Goal: Task Accomplishment & Management: Manage account settings

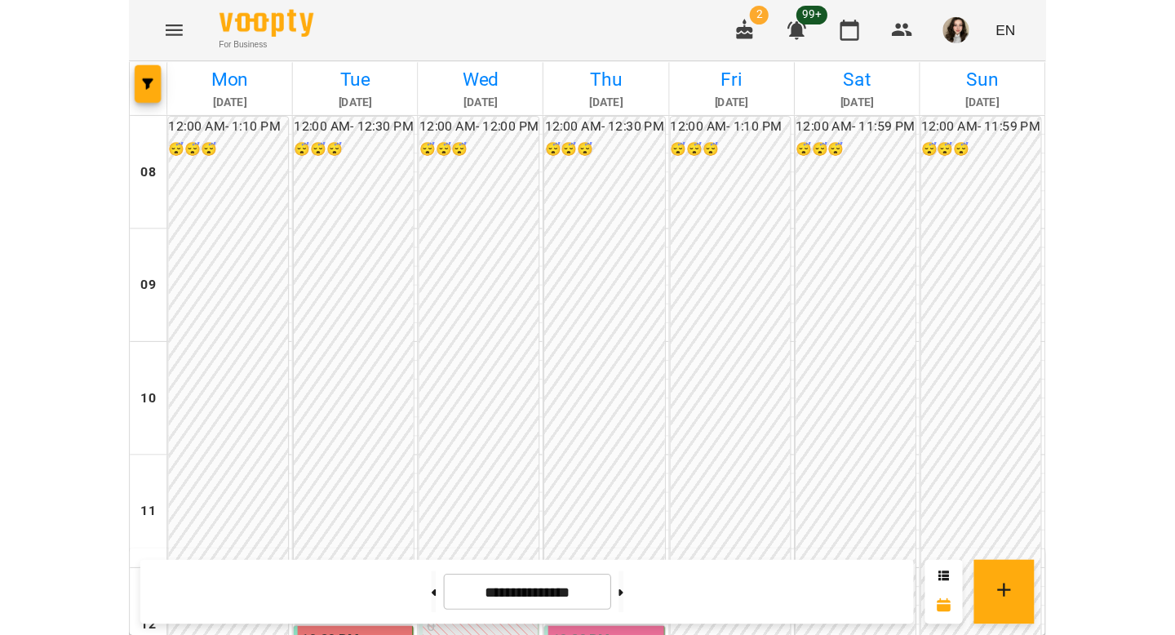
scroll to position [412, 0]
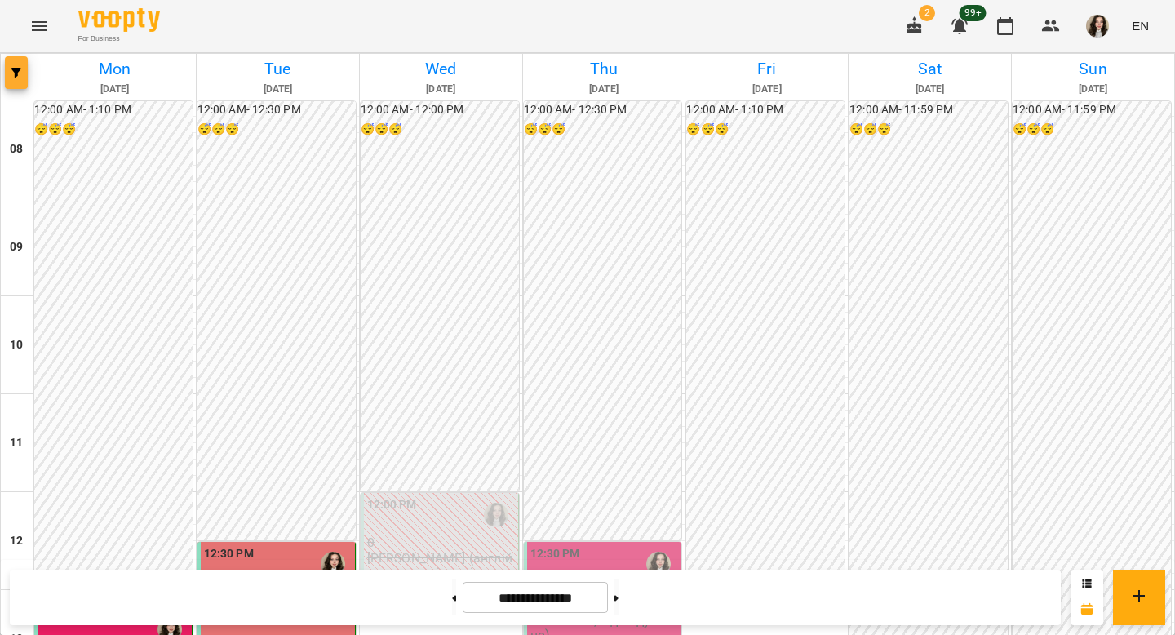
click at [14, 78] on button "button" at bounding box center [16, 72] width 23 height 33
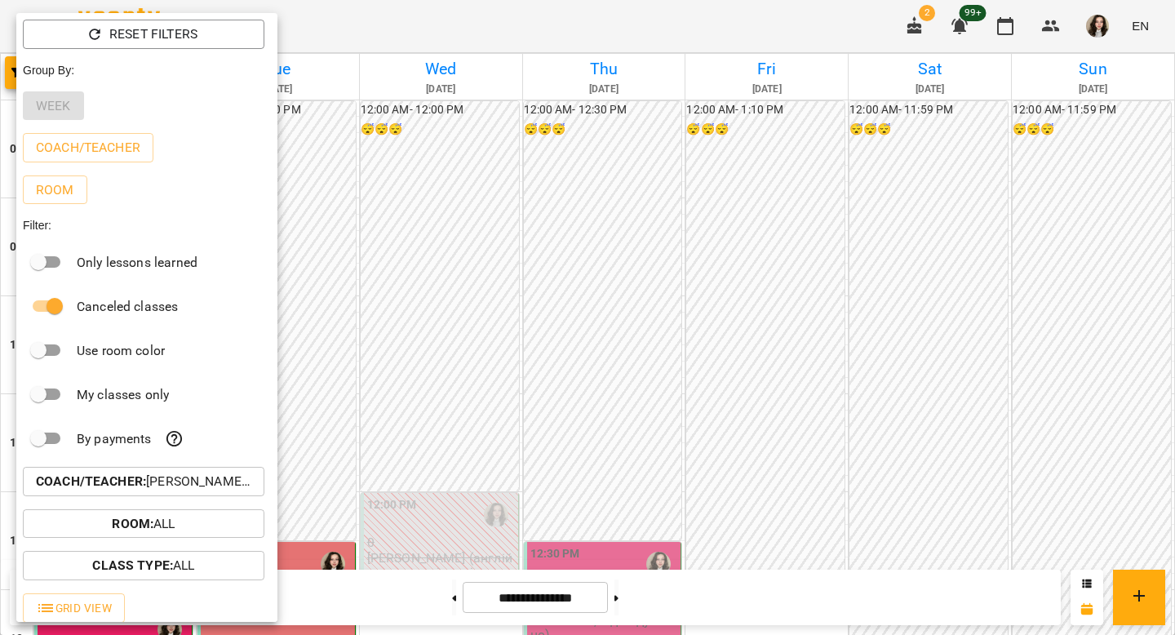
click at [212, 496] on button "Coach/Teacher : [PERSON_NAME] (а)" at bounding box center [144, 481] width 242 height 29
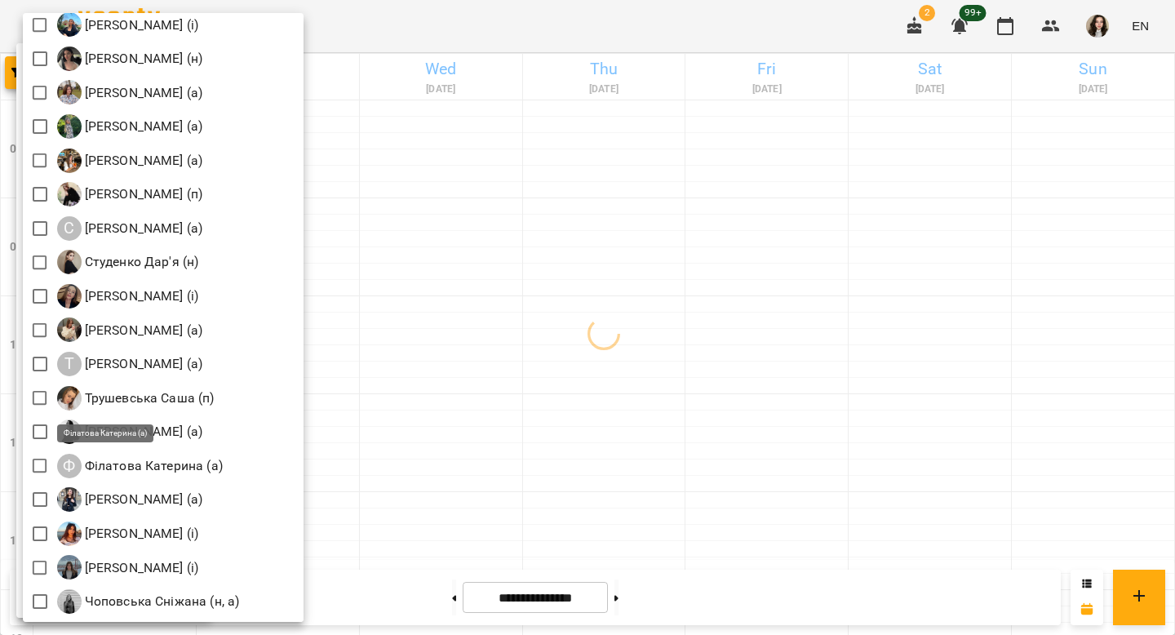
scroll to position [2276, 0]
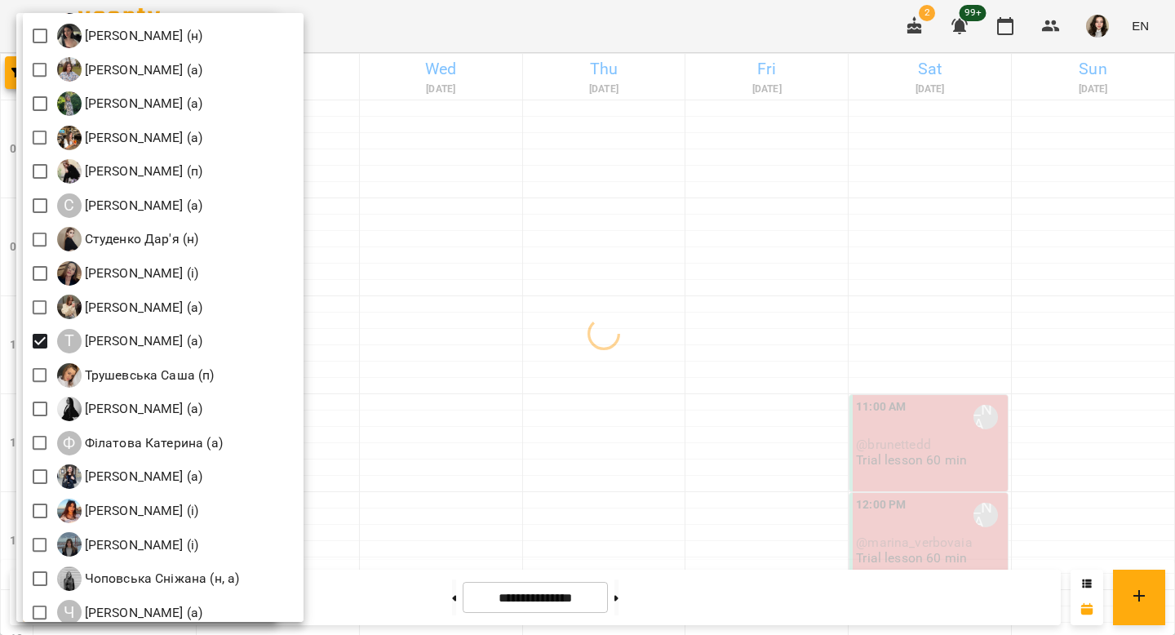
click at [793, 362] on div at bounding box center [587, 317] width 1175 height 635
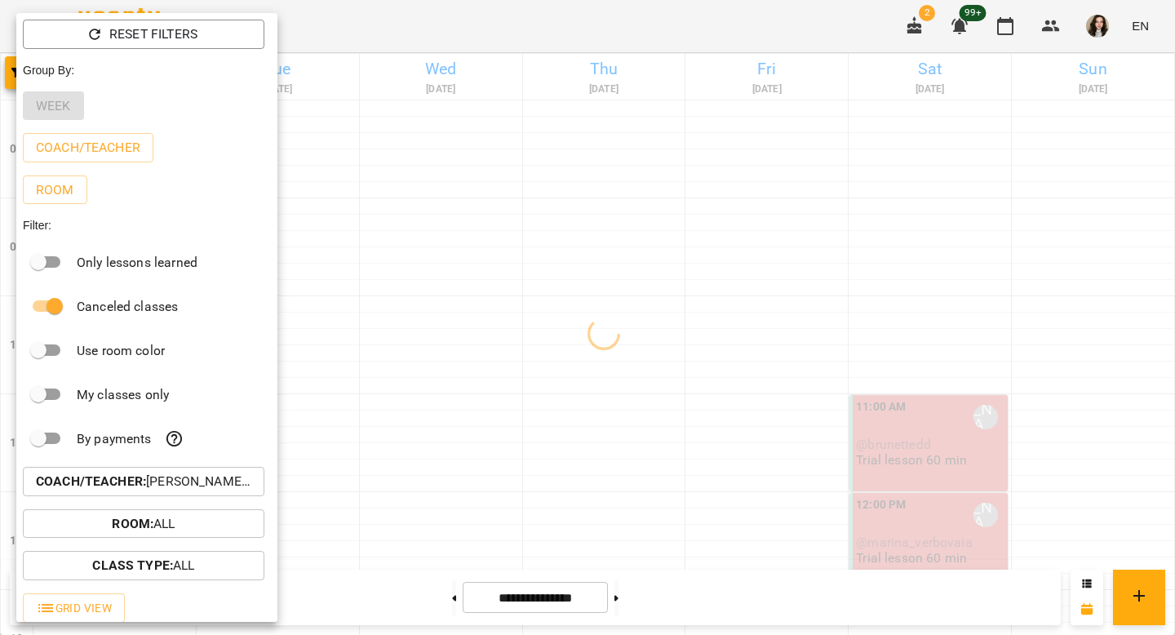
click at [793, 363] on div at bounding box center [587, 317] width 1175 height 635
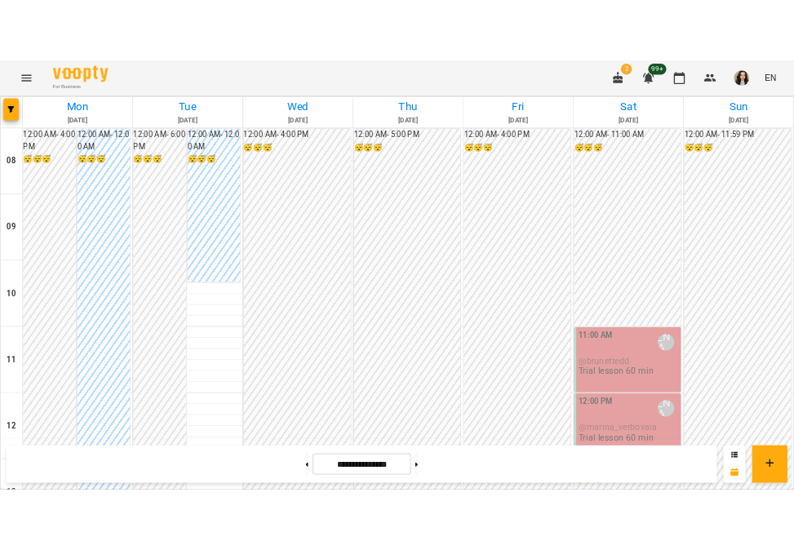
scroll to position [728, 0]
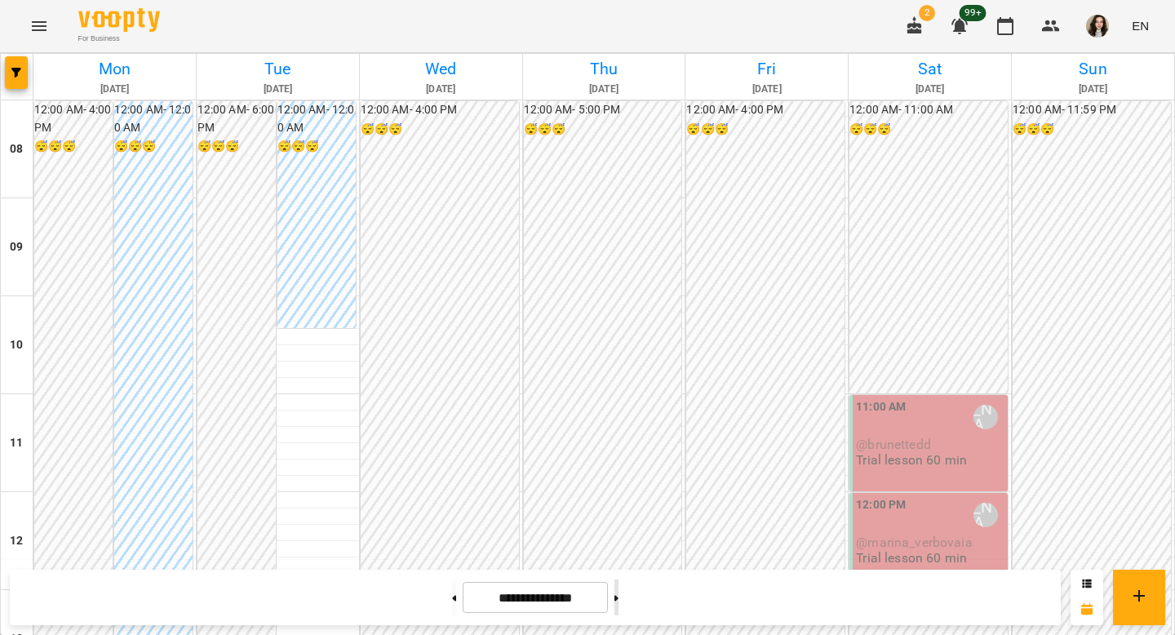
click at [619, 549] on button at bounding box center [617, 598] width 4 height 36
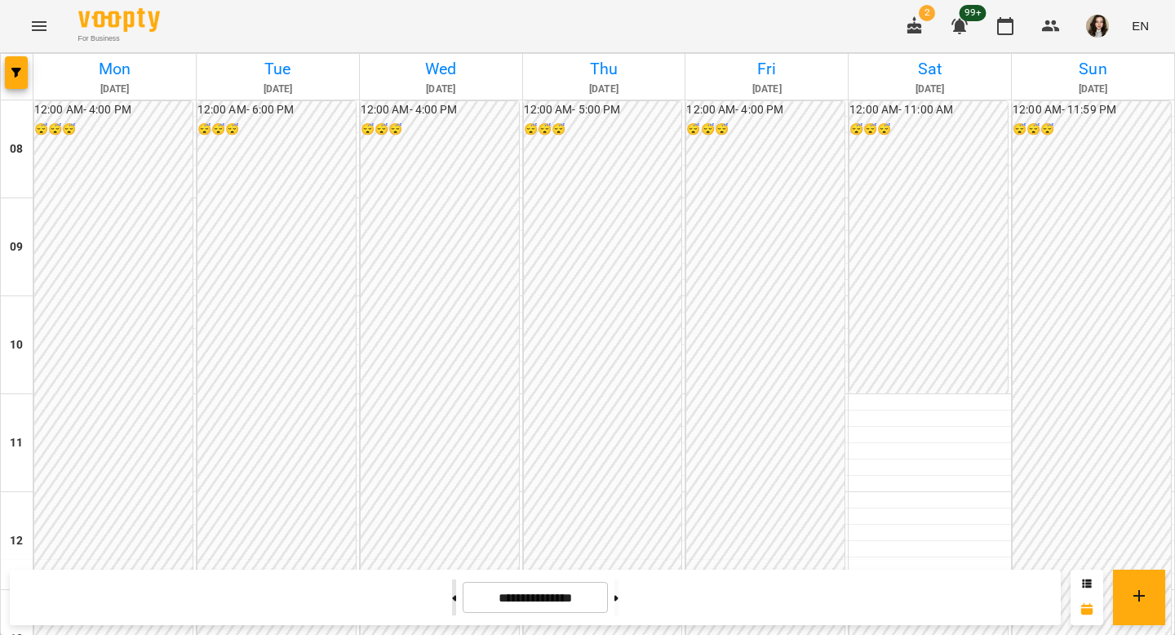
click at [452, 549] on button at bounding box center [454, 598] width 4 height 36
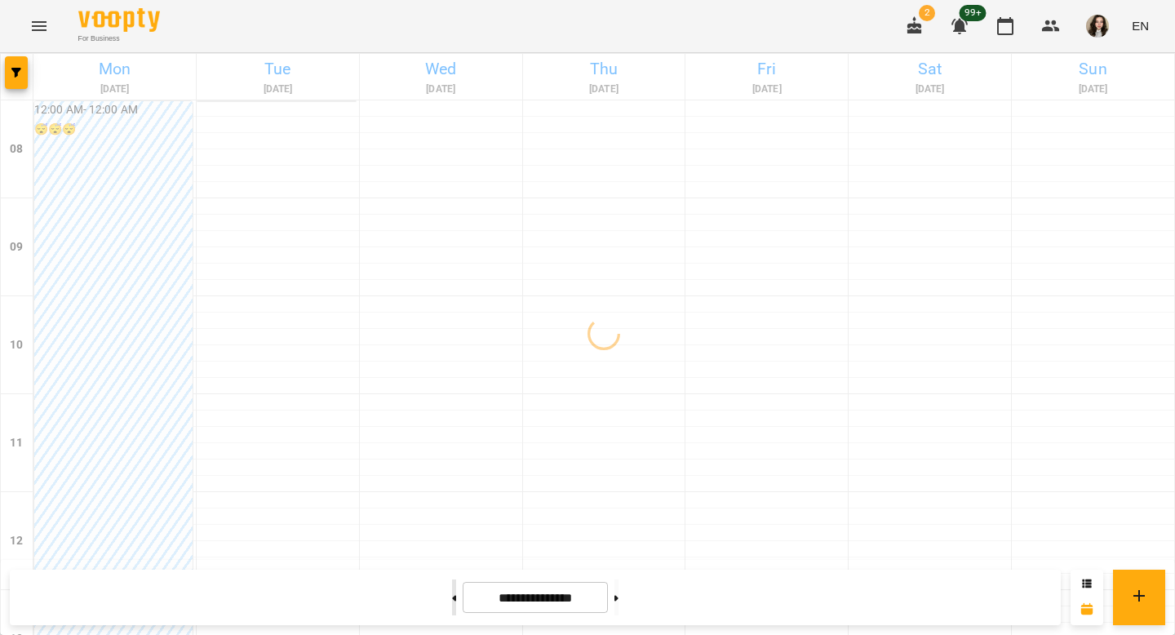
click at [452, 549] on button at bounding box center [454, 598] width 4 height 36
type input "**********"
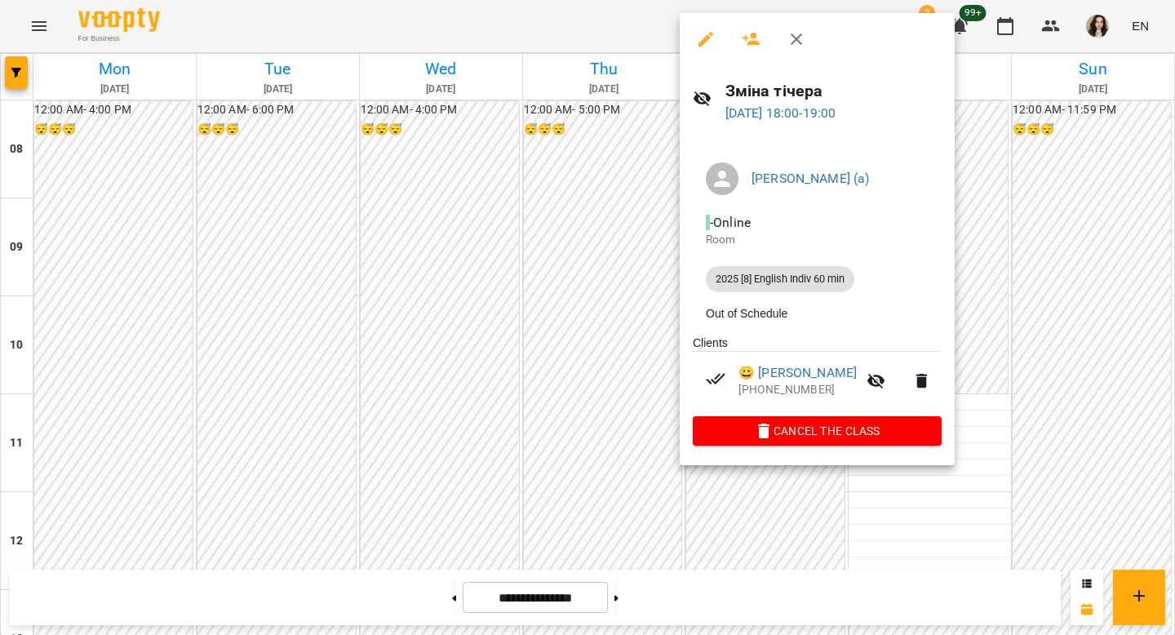
click at [793, 294] on div at bounding box center [587, 317] width 1175 height 635
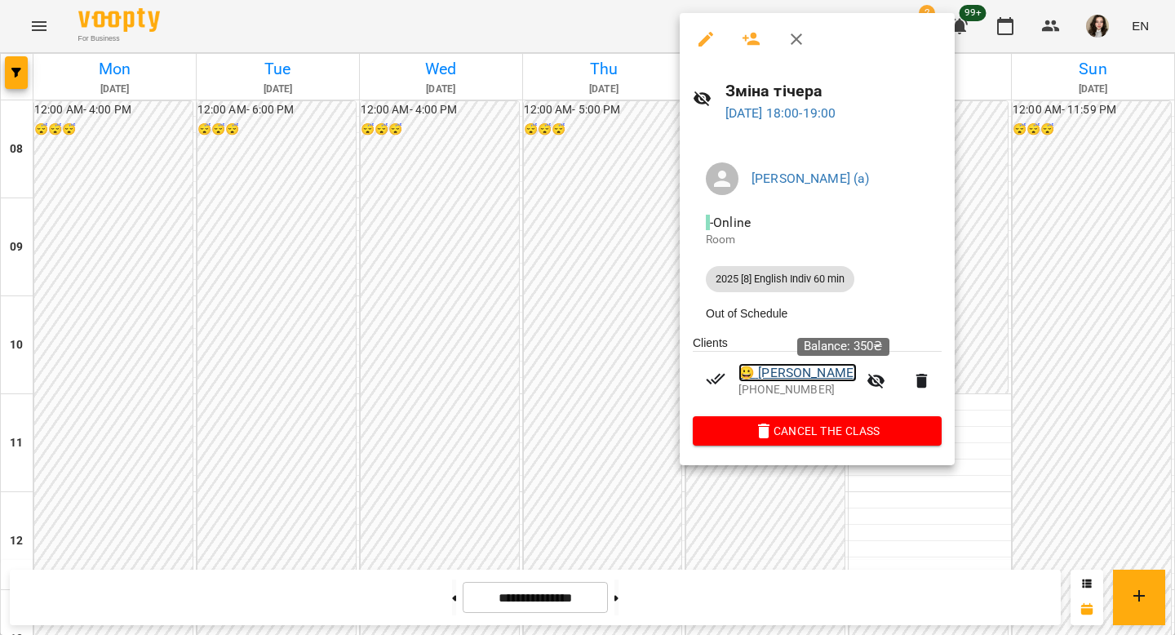
click at [793, 378] on link "😀 [PERSON_NAME]" at bounding box center [798, 373] width 118 height 20
